Goal: Task Accomplishment & Management: Complete application form

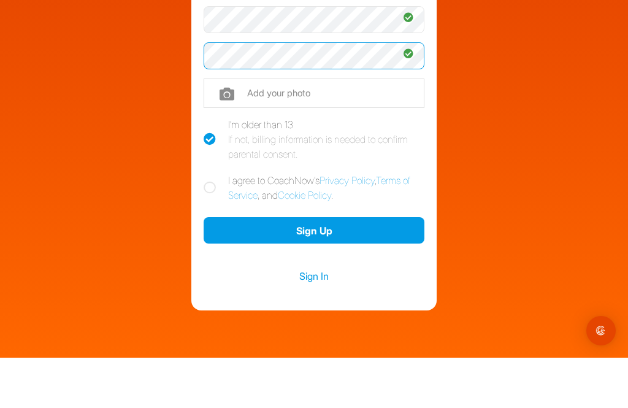
scroll to position [183, 0]
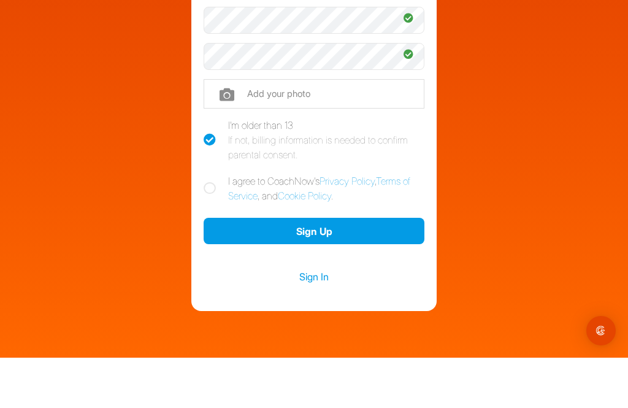
click at [547, 109] on div "Welcome [PERSON_NAME] Sign up and join the Golf TrainingSpace created by [PERSO…" at bounding box center [314, 89] width 616 height 544
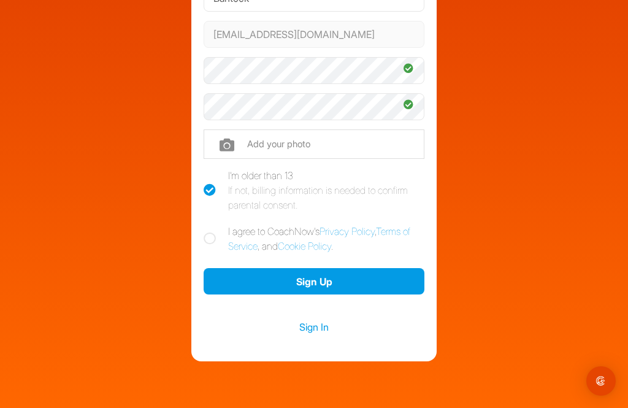
click at [339, 268] on button "Sign Up" at bounding box center [314, 281] width 221 height 26
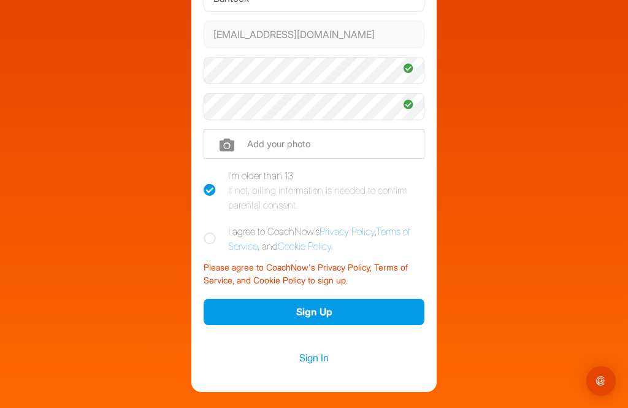
click at [204, 233] on icon at bounding box center [210, 239] width 12 height 12
click at [204, 224] on input "I agree to CoachNow's Privacy Policy , Terms of Service , and Cookie Policy ." at bounding box center [208, 228] width 8 height 8
checkbox input "true"
click at [325, 299] on button "Sign Up" at bounding box center [314, 312] width 221 height 26
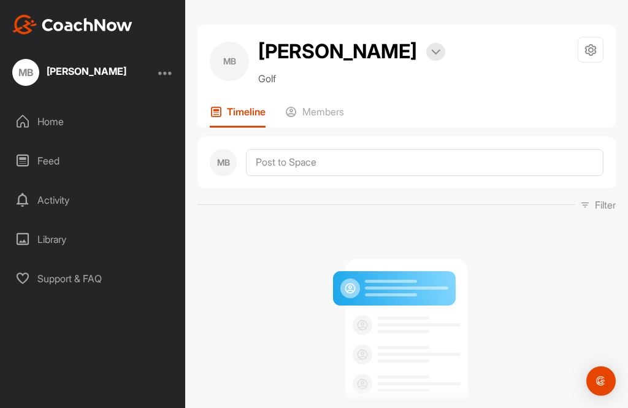
click at [322, 109] on p "Members" at bounding box center [324, 112] width 42 height 12
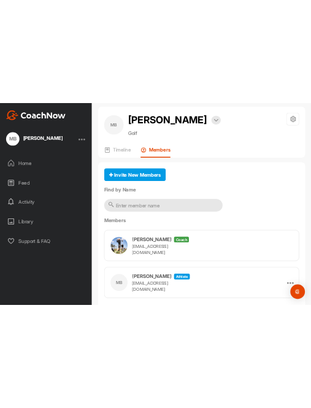
scroll to position [17, 0]
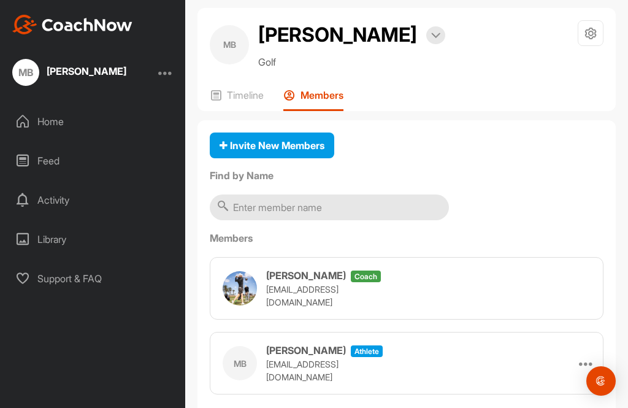
click at [47, 197] on div "Activity" at bounding box center [93, 200] width 173 height 31
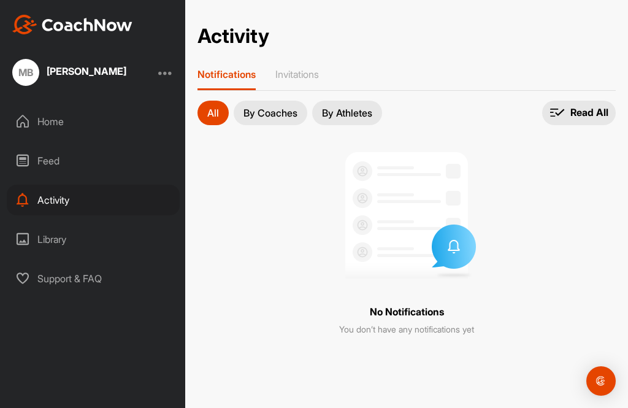
click at [53, 245] on div "Library" at bounding box center [93, 239] width 173 height 31
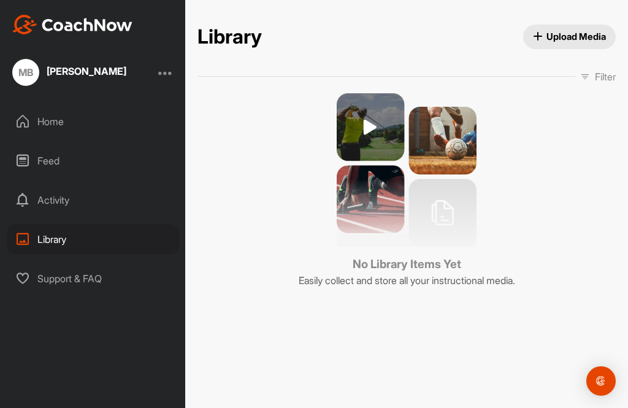
click at [55, 164] on div "Feed" at bounding box center [93, 160] width 173 height 31
